Goal: Navigation & Orientation: Find specific page/section

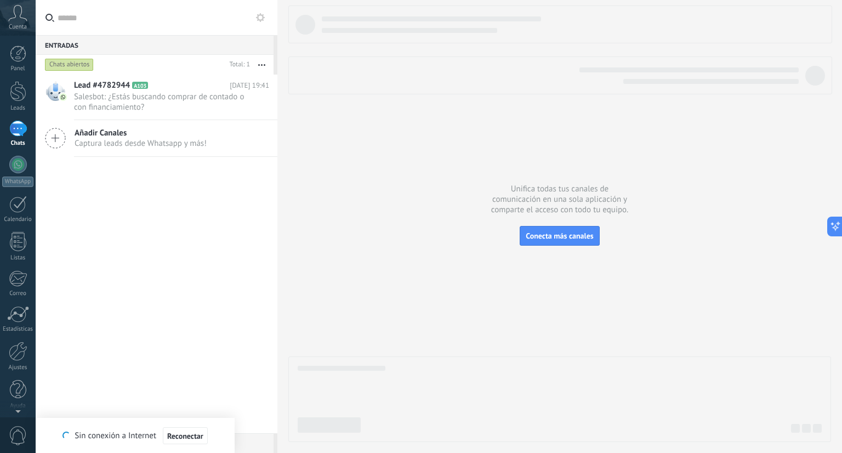
scroll to position [16, 0]
click at [20, 19] on icon at bounding box center [17, 13] width 19 height 16
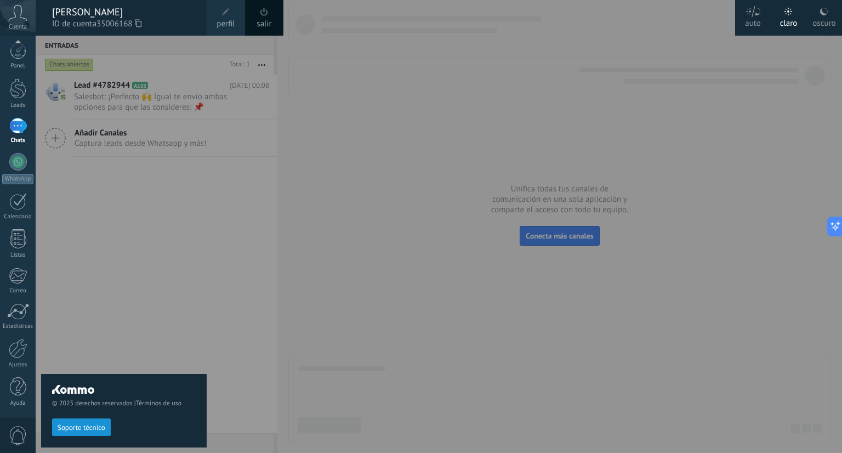
scroll to position [2, 0]
click at [18, 413] on div "Panel Leads 1 Chats WhatsApp Clientes 1" at bounding box center [18, 230] width 36 height 375
click at [19, 5] on use at bounding box center [18, 13] width 19 height 16
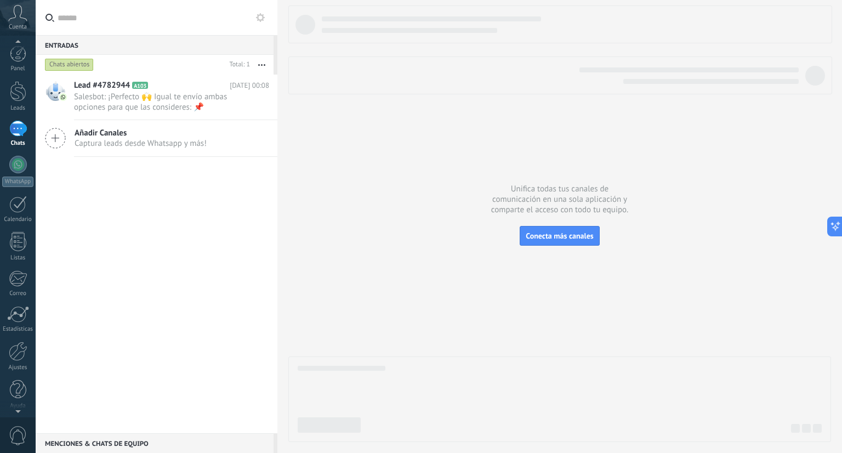
click at [15, 10] on icon at bounding box center [17, 13] width 19 height 16
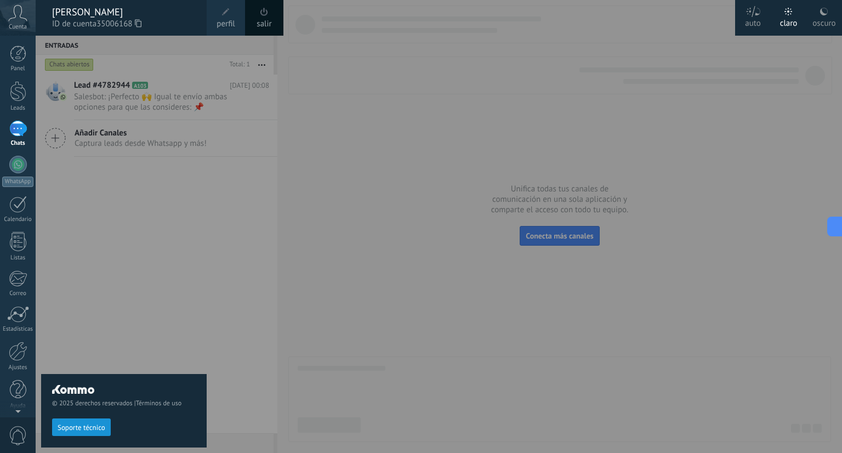
click at [262, 12] on span at bounding box center [265, 12] width 8 height 8
